Goal: Register for event/course

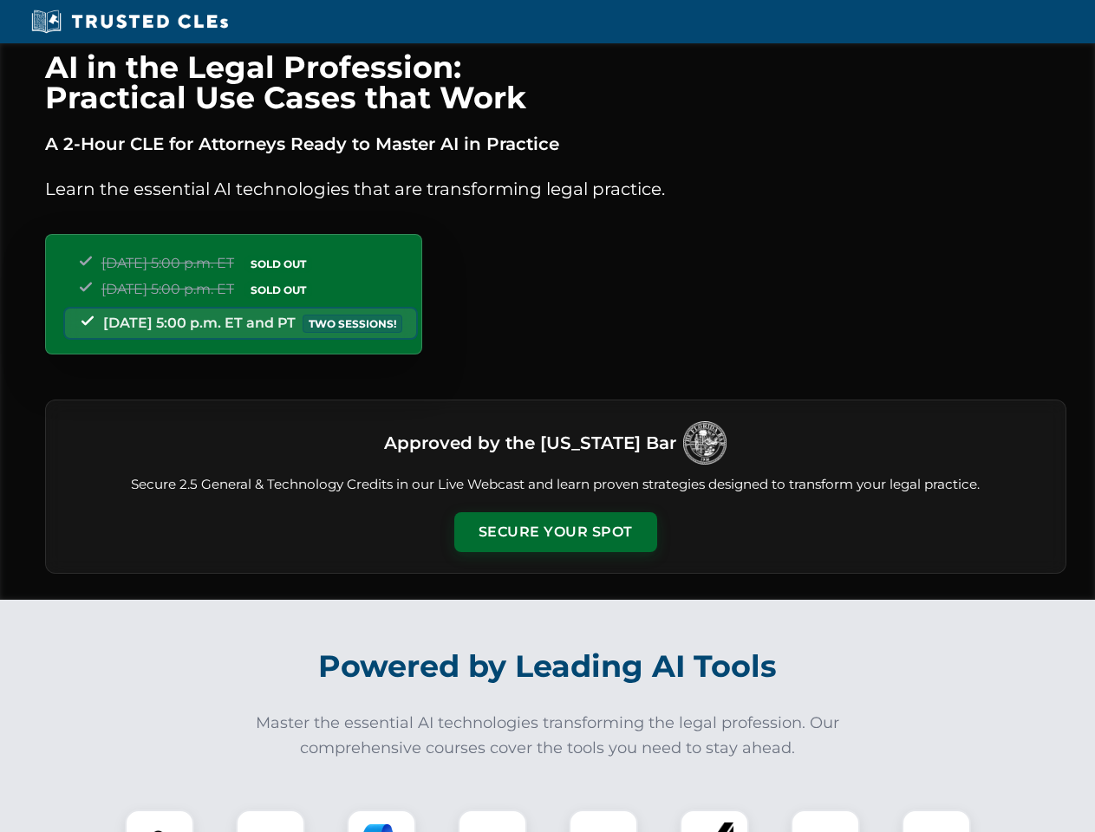
click at [555, 532] on button "Secure Your Spot" at bounding box center [555, 532] width 203 height 40
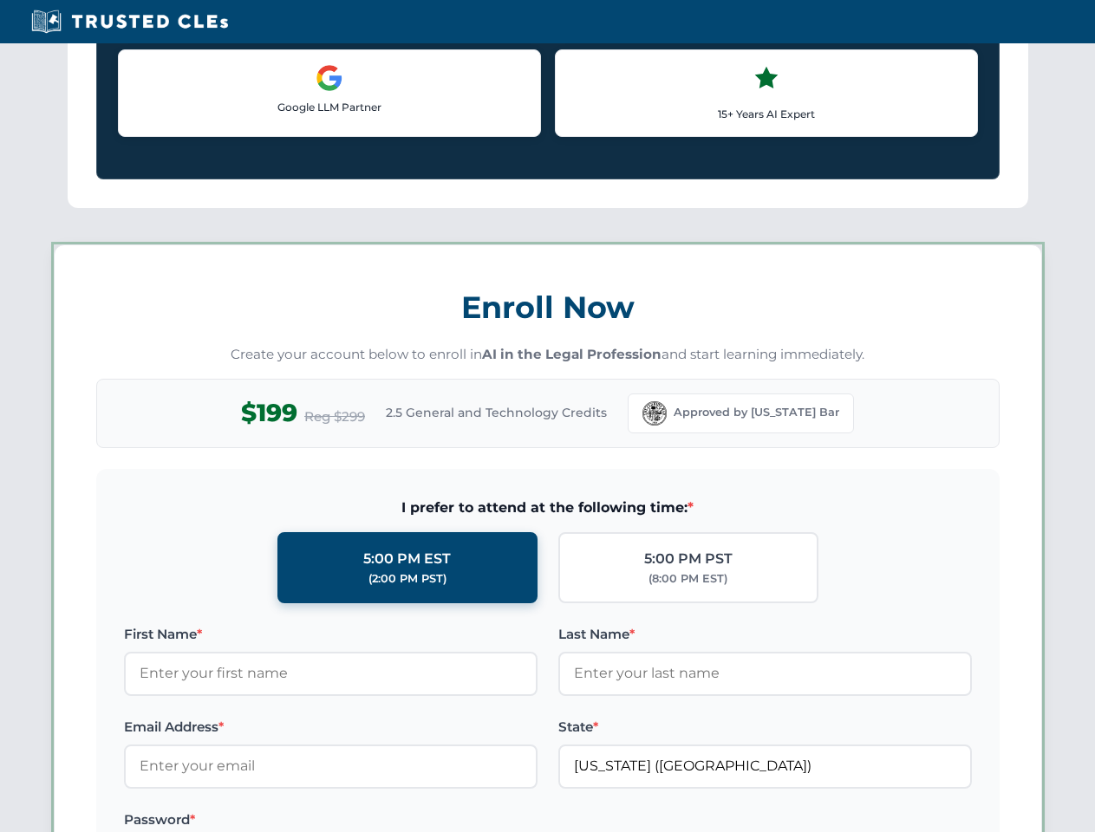
click at [381, 821] on label "Password *" at bounding box center [331, 820] width 414 height 21
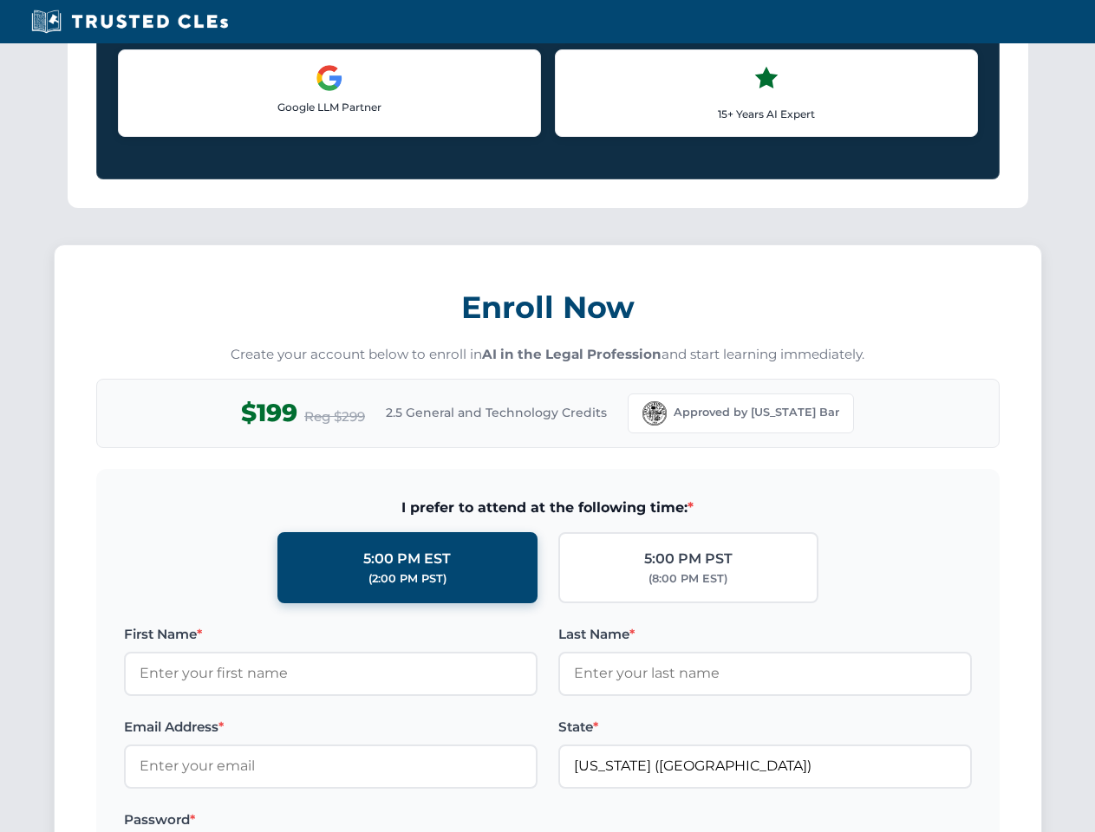
scroll to position [1702, 0]
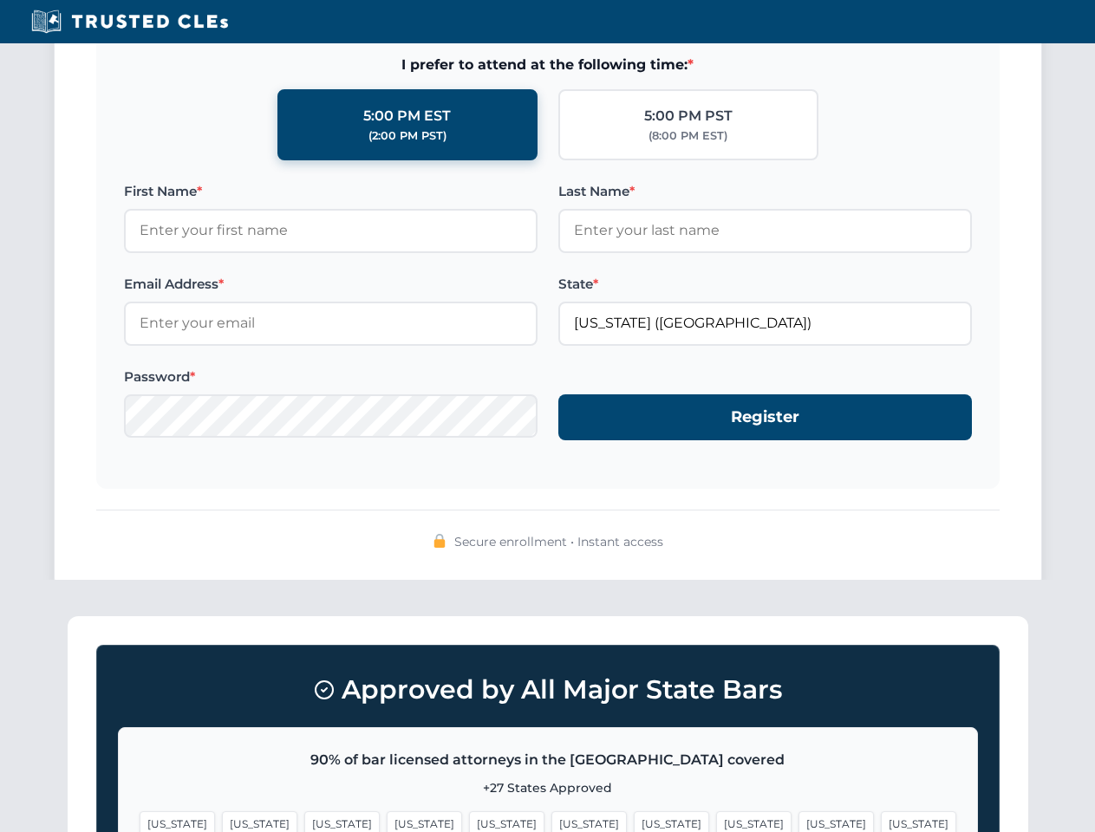
click at [634, 821] on span "[US_STATE]" at bounding box center [671, 824] width 75 height 25
click at [798, 821] on span "[US_STATE]" at bounding box center [835, 824] width 75 height 25
